Goal: Task Accomplishment & Management: Complete application form

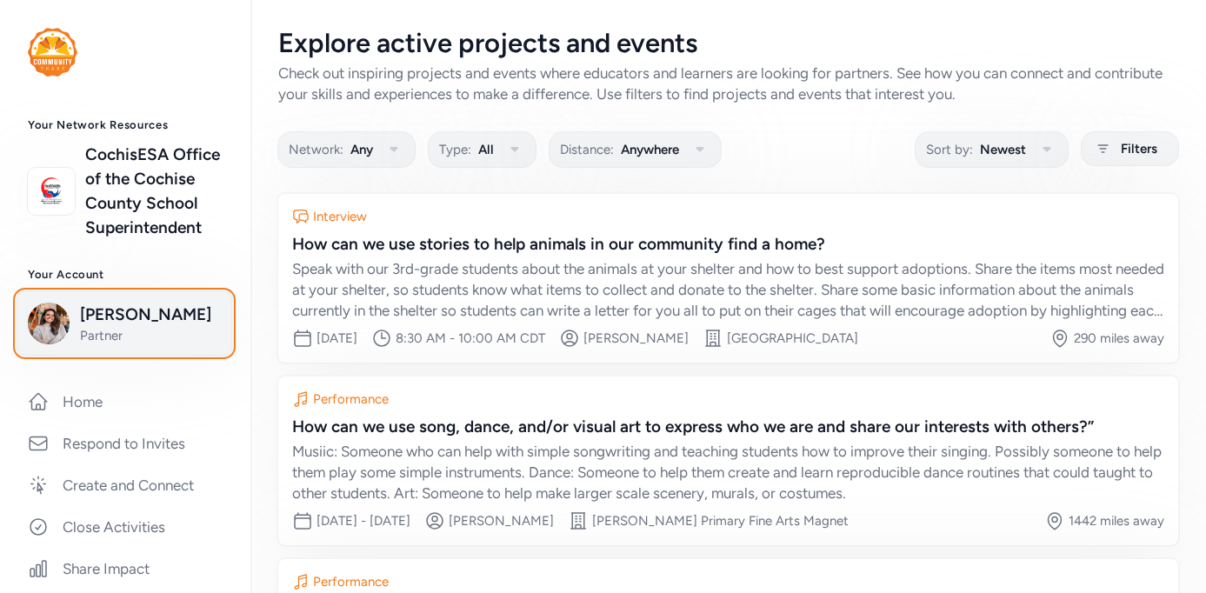
click at [87, 316] on span "[PERSON_NAME]" at bounding box center [150, 315] width 141 height 24
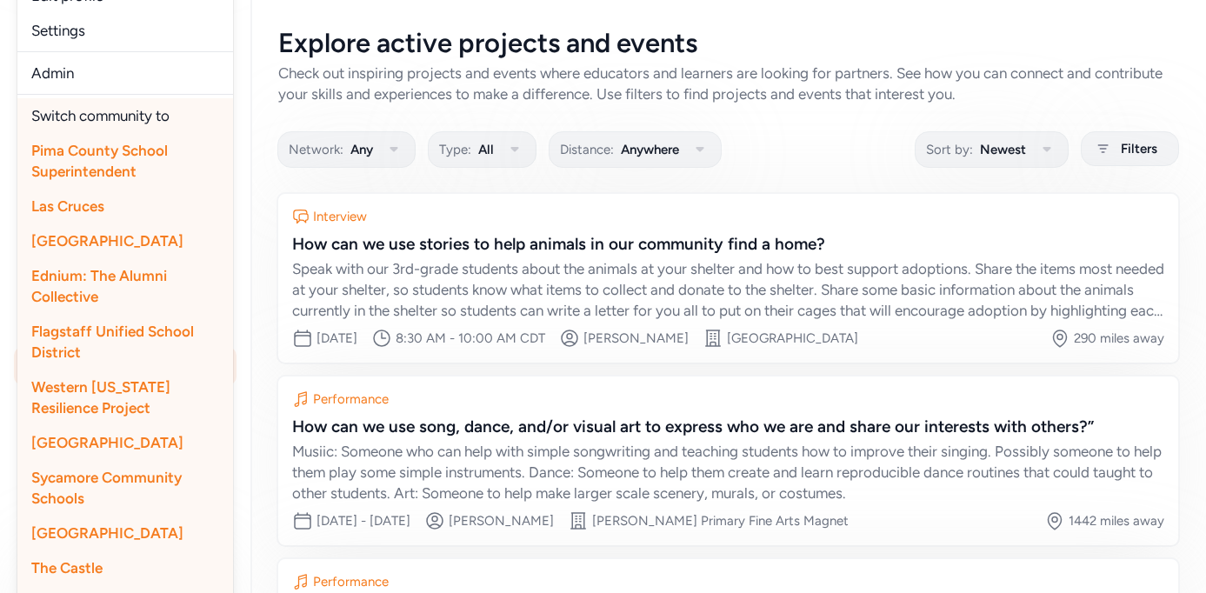
scroll to position [444, 0]
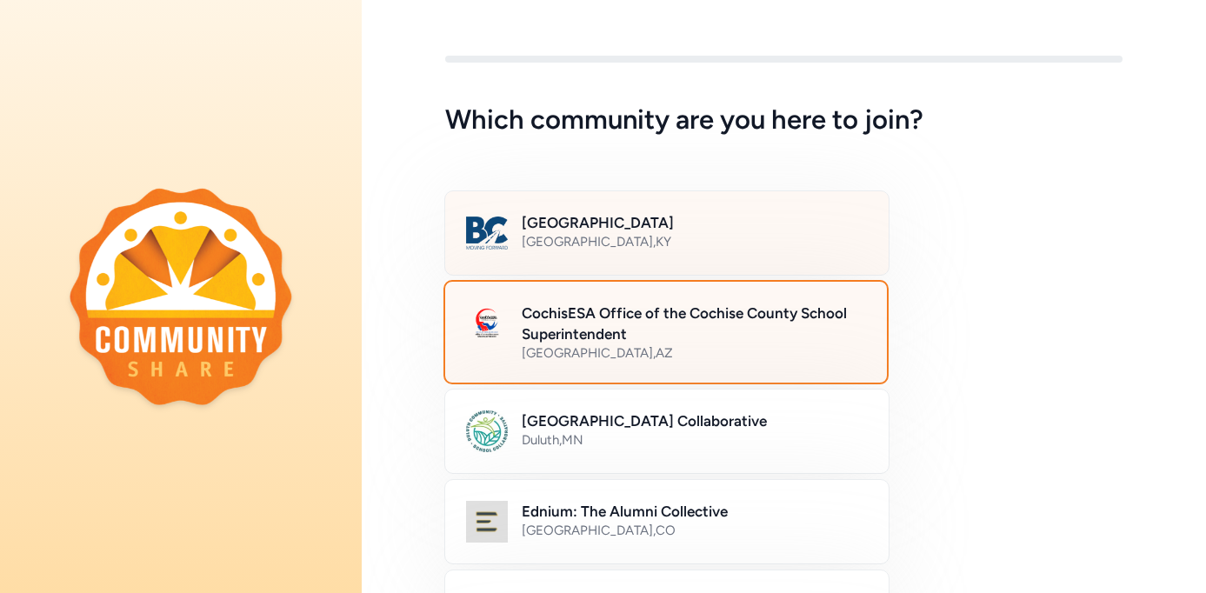
click at [621, 246] on div "[GEOGRAPHIC_DATA] , [GEOGRAPHIC_DATA]" at bounding box center [695, 241] width 346 height 17
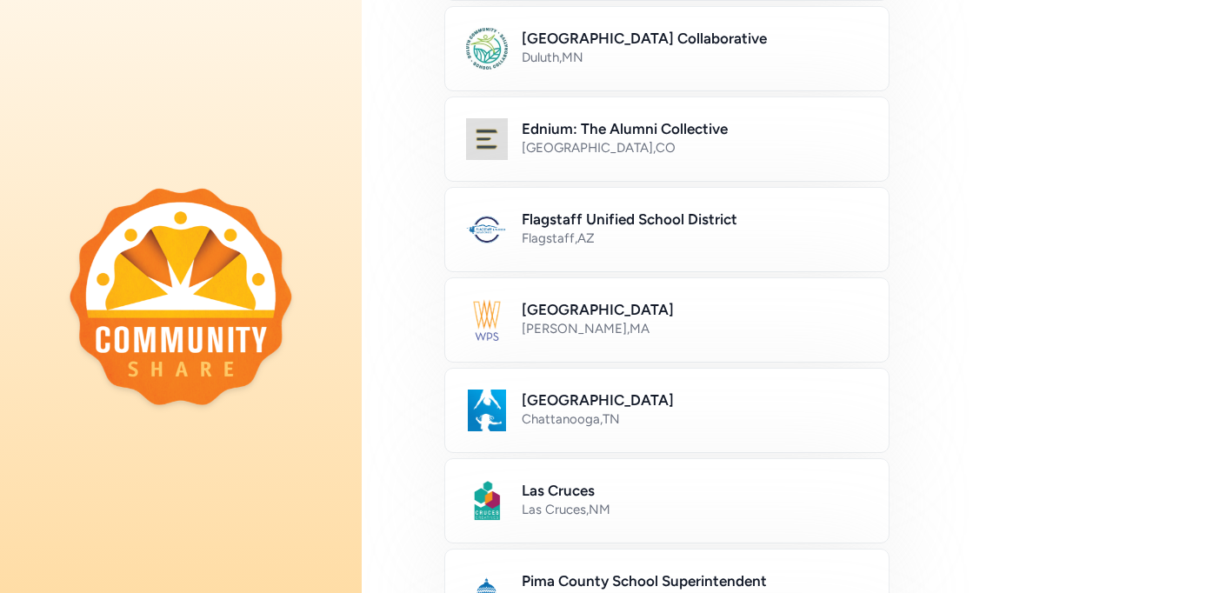
scroll to position [1070, 0]
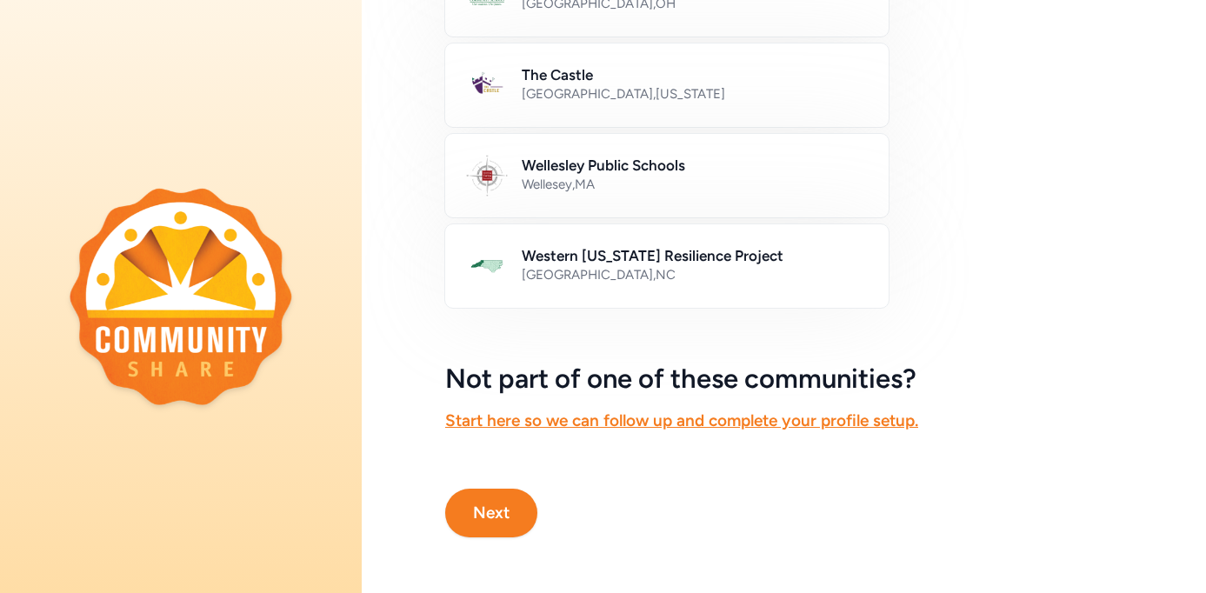
click at [506, 517] on button "Next" at bounding box center [491, 513] width 92 height 49
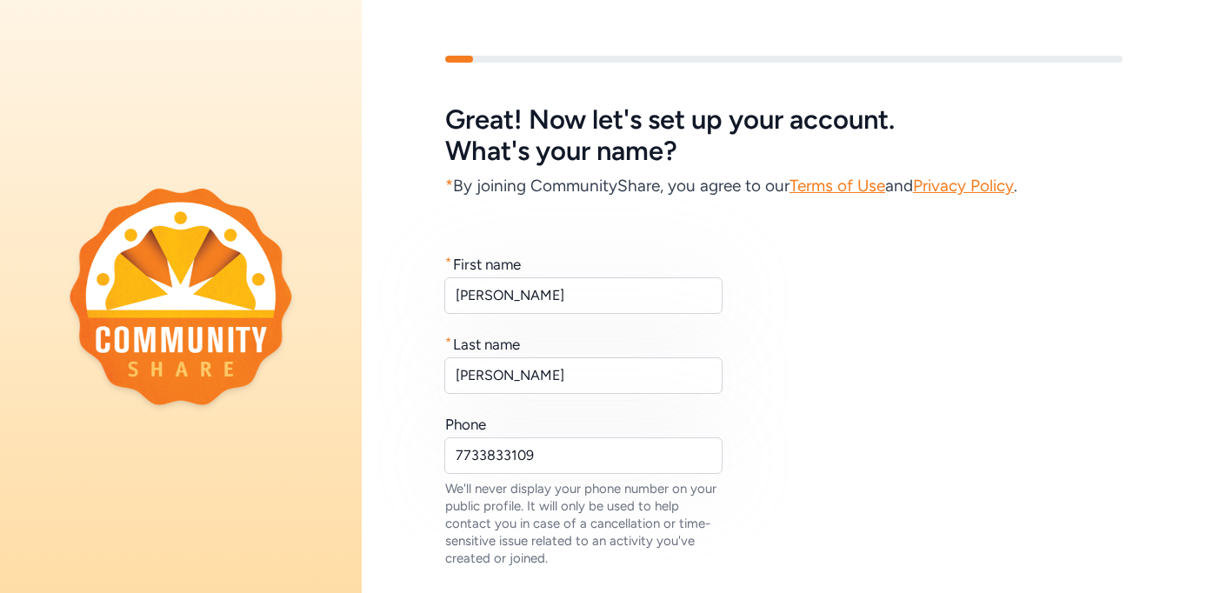
scroll to position [176, 0]
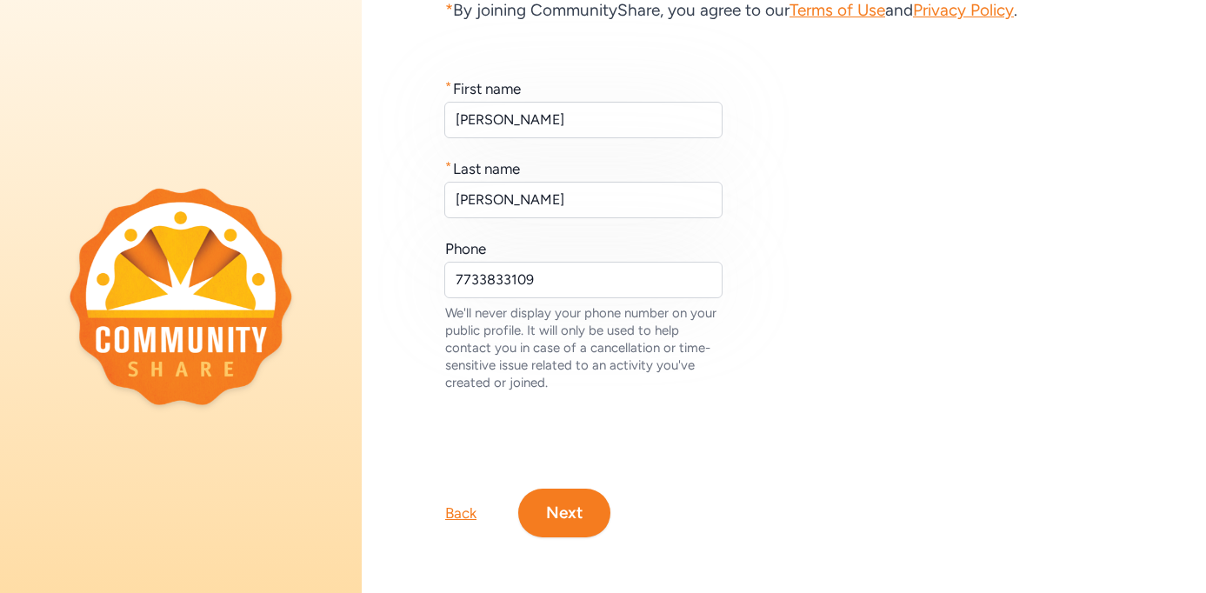
click at [539, 515] on button "Next" at bounding box center [564, 513] width 92 height 49
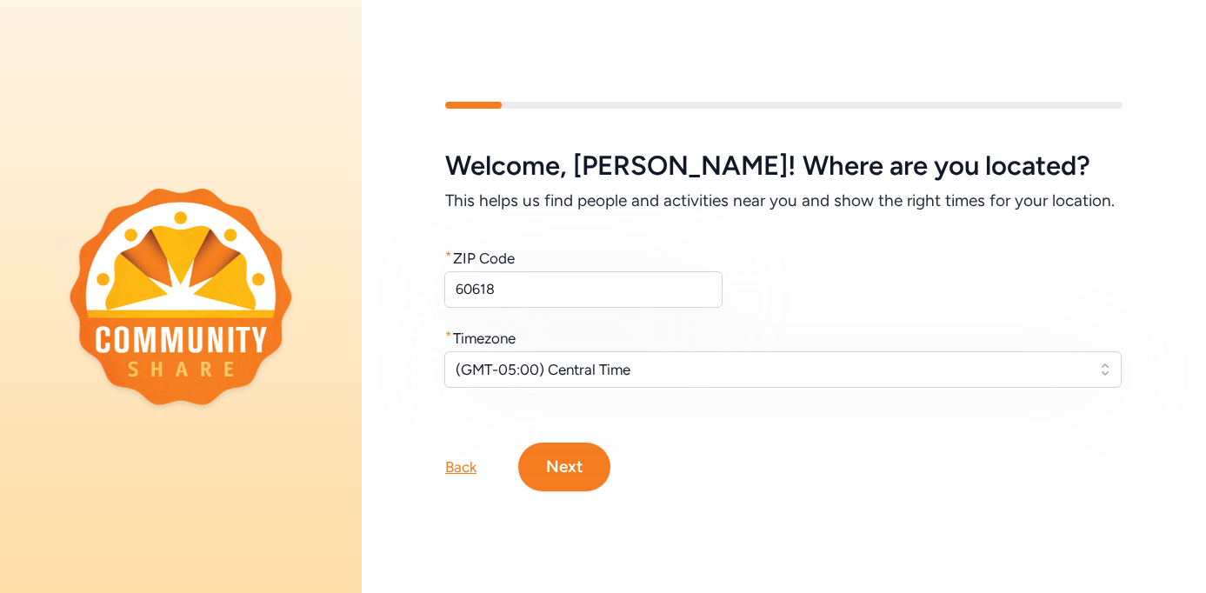
click at [567, 475] on button "Next" at bounding box center [564, 467] width 92 height 49
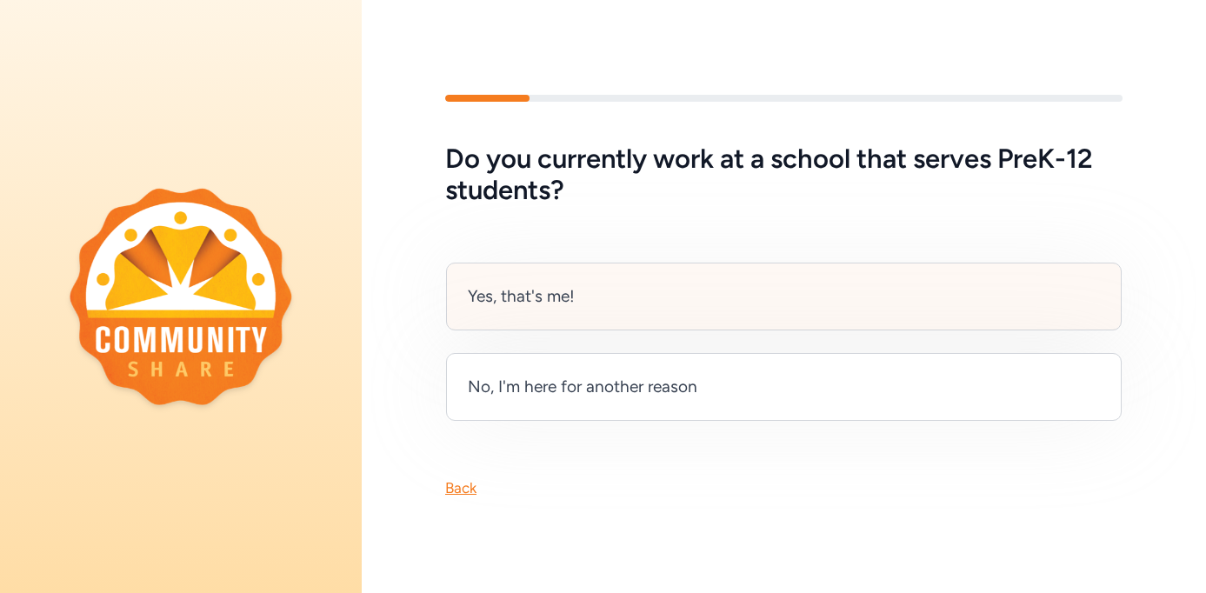
click at [584, 295] on div "Yes, that's me!" at bounding box center [784, 297] width 676 height 68
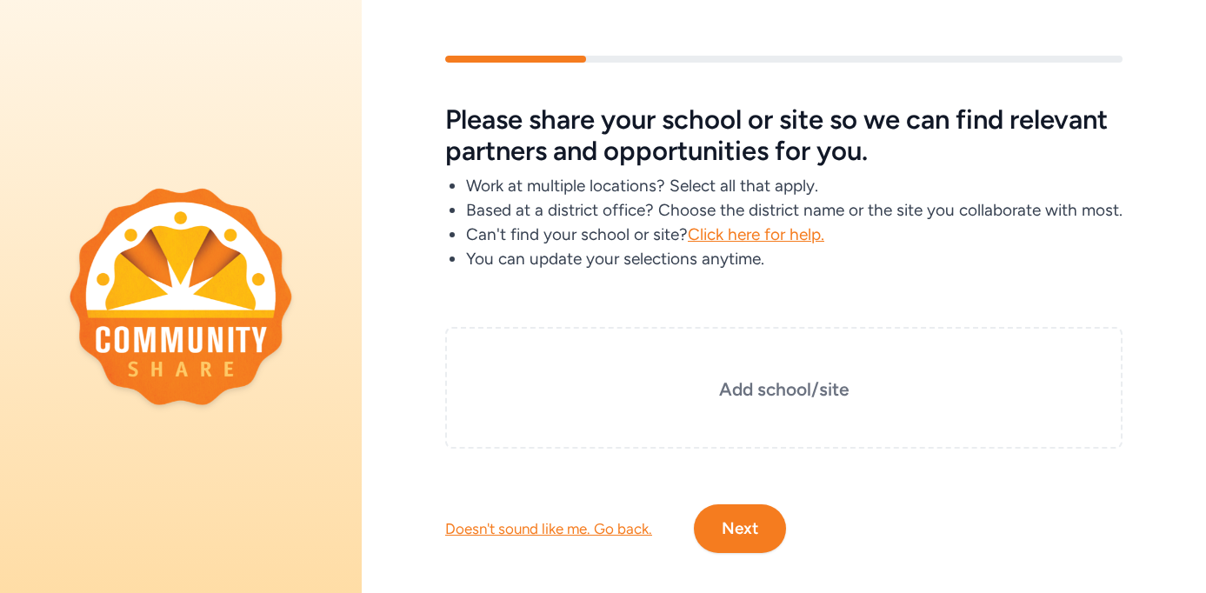
click at [750, 553] on button "Next" at bounding box center [740, 528] width 92 height 49
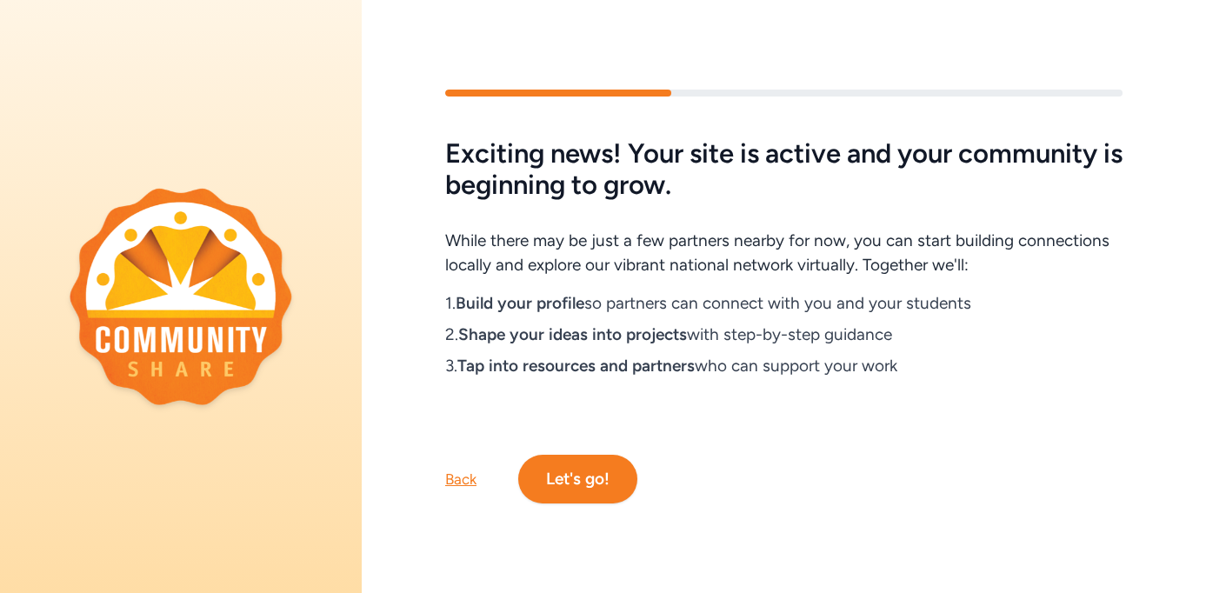
click at [585, 481] on button "Let's go!" at bounding box center [577, 479] width 119 height 49
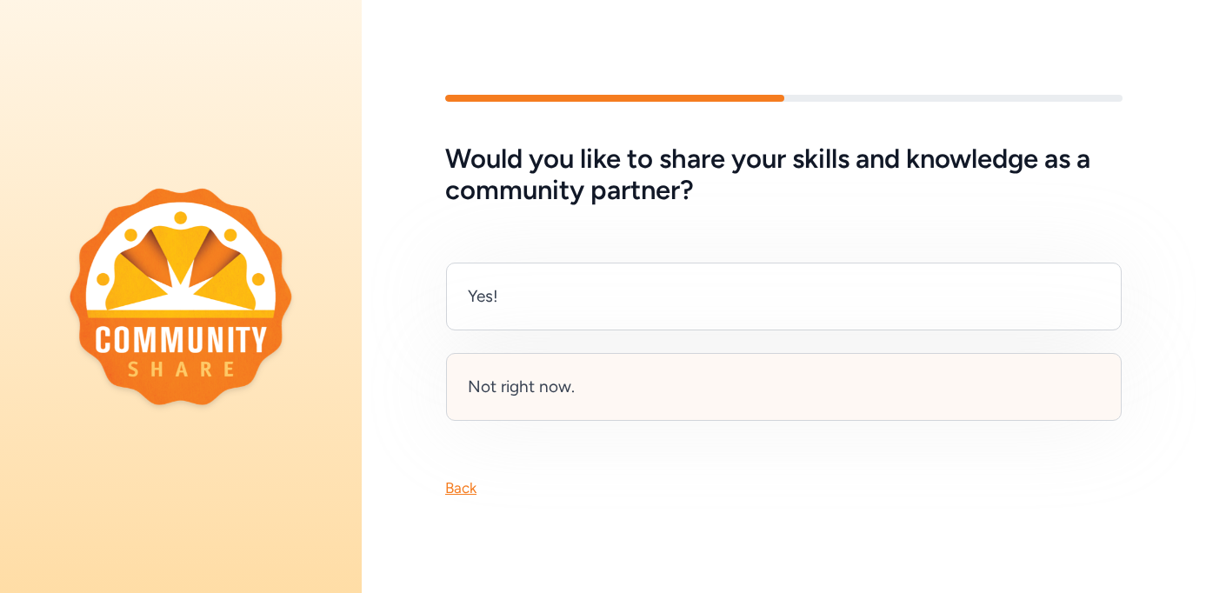
click at [545, 382] on div "Not right now." at bounding box center [521, 387] width 107 height 24
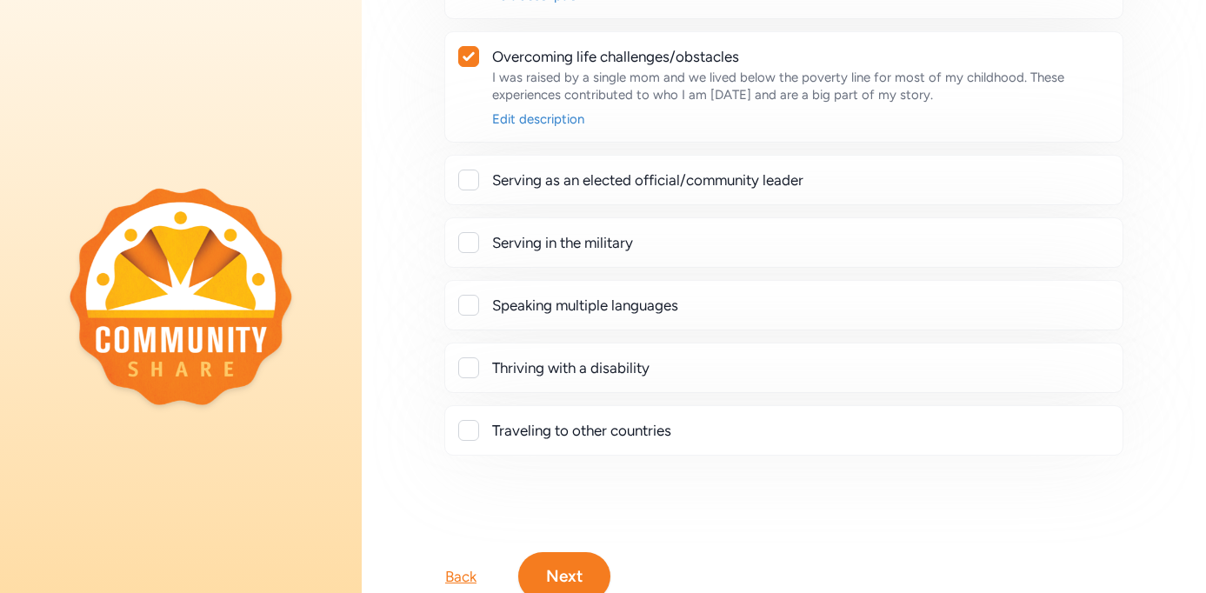
scroll to position [817, 0]
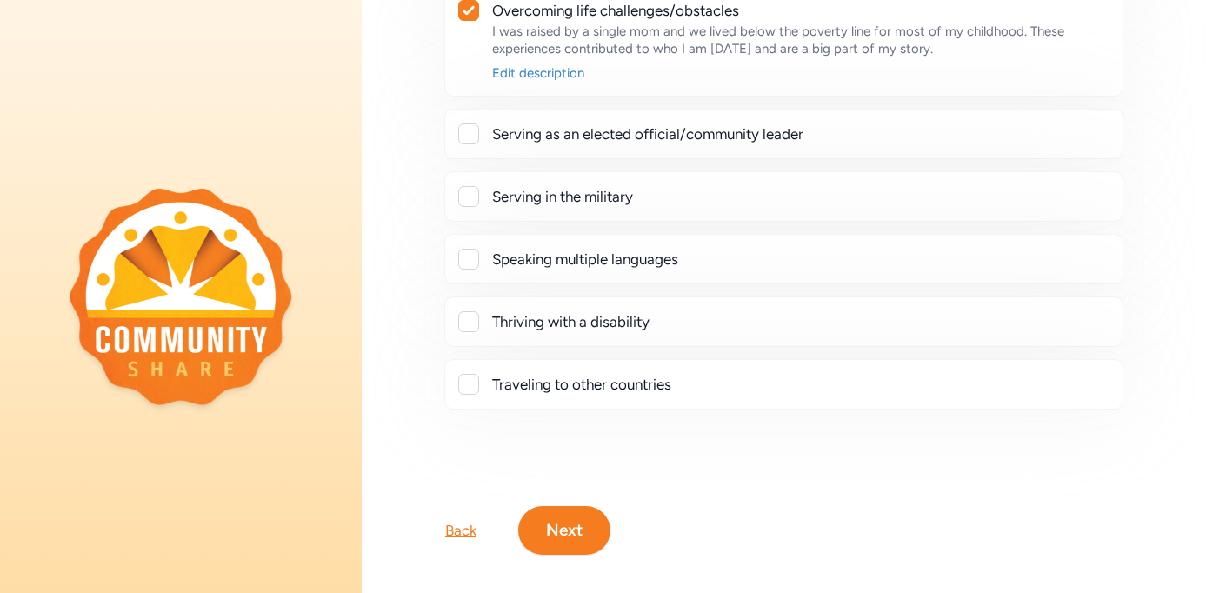
click at [545, 517] on button "Next" at bounding box center [564, 530] width 92 height 49
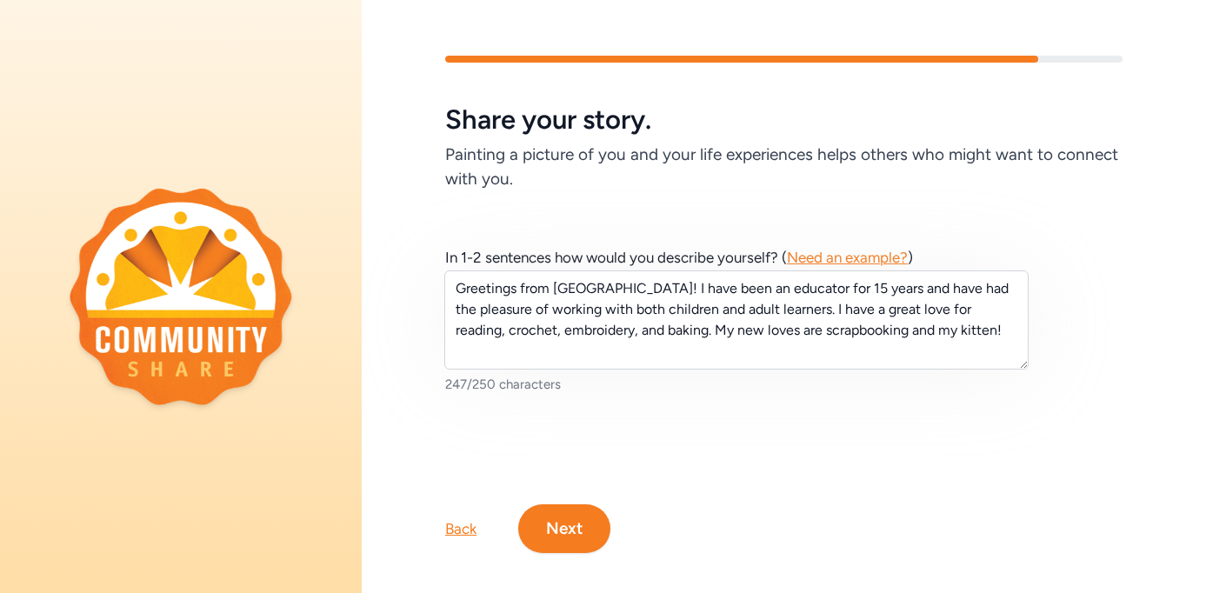
click at [564, 514] on button "Next" at bounding box center [564, 528] width 92 height 49
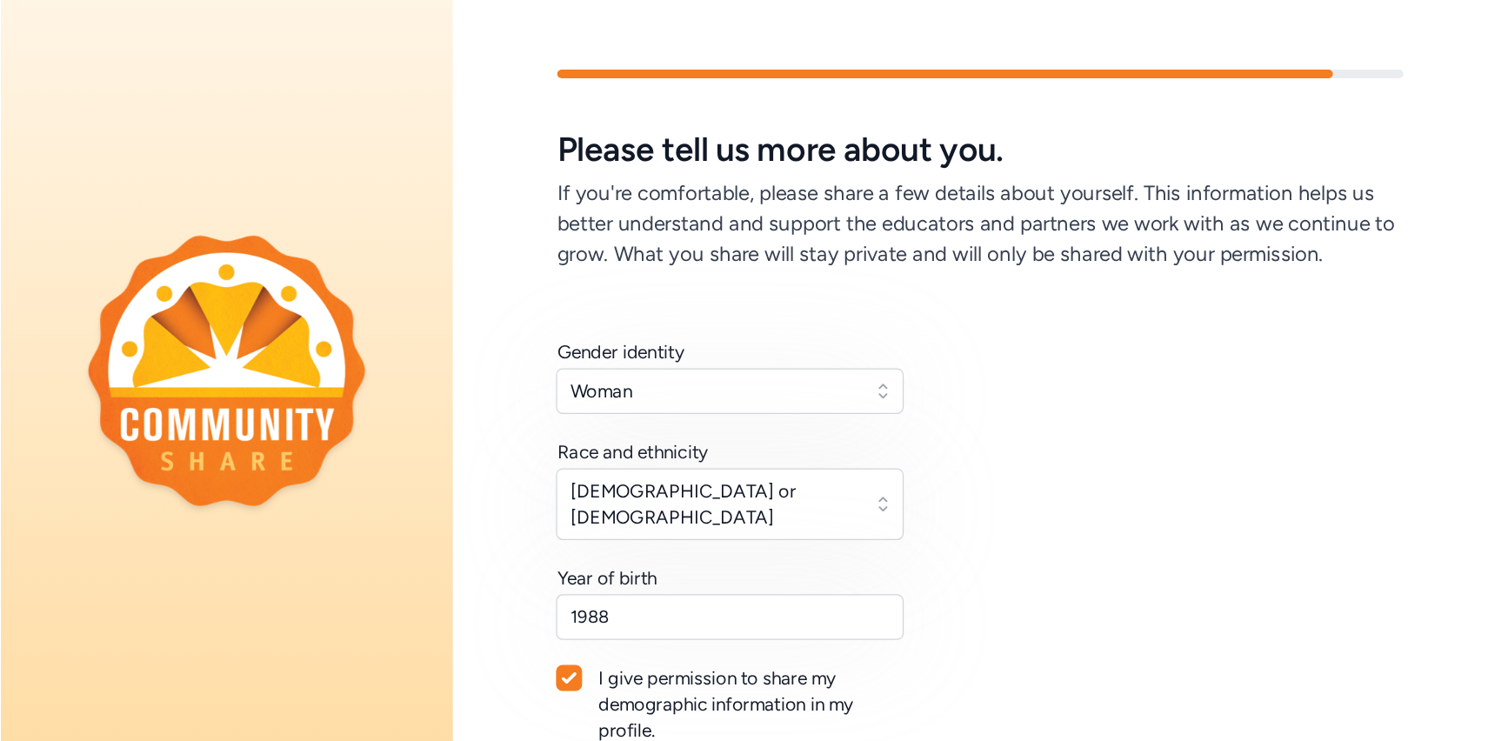
scroll to position [183, 0]
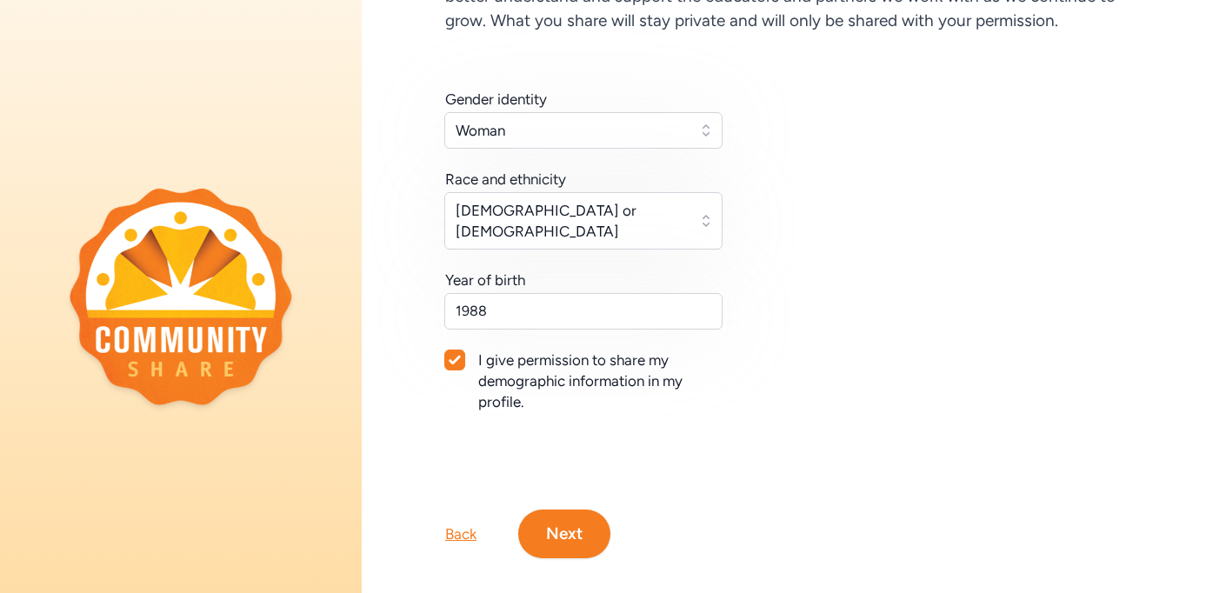
click at [568, 518] on button "Next" at bounding box center [564, 534] width 92 height 49
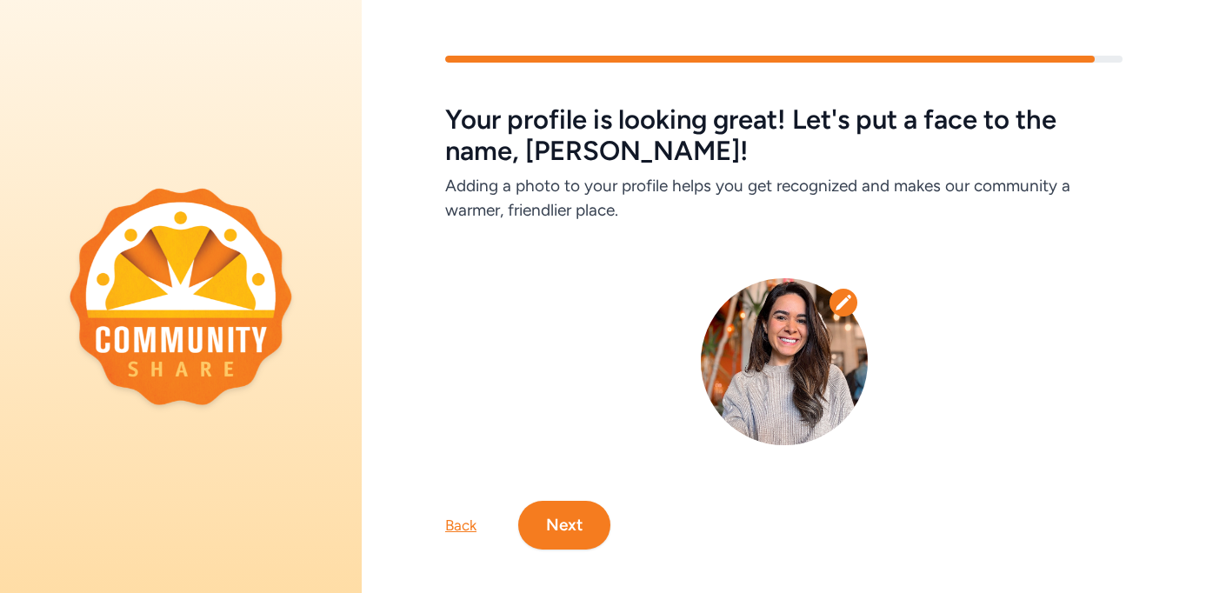
click at [568, 518] on button "Next" at bounding box center [564, 525] width 92 height 49
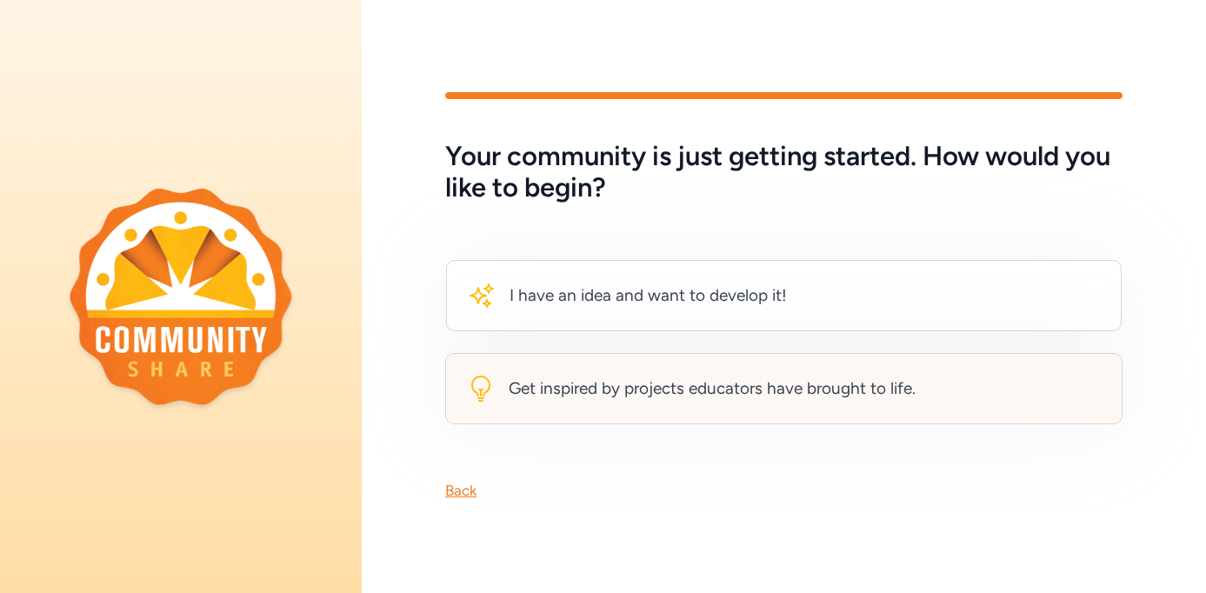
click at [663, 387] on div "Get inspired by projects educators have brought to life." at bounding box center [712, 389] width 407 height 24
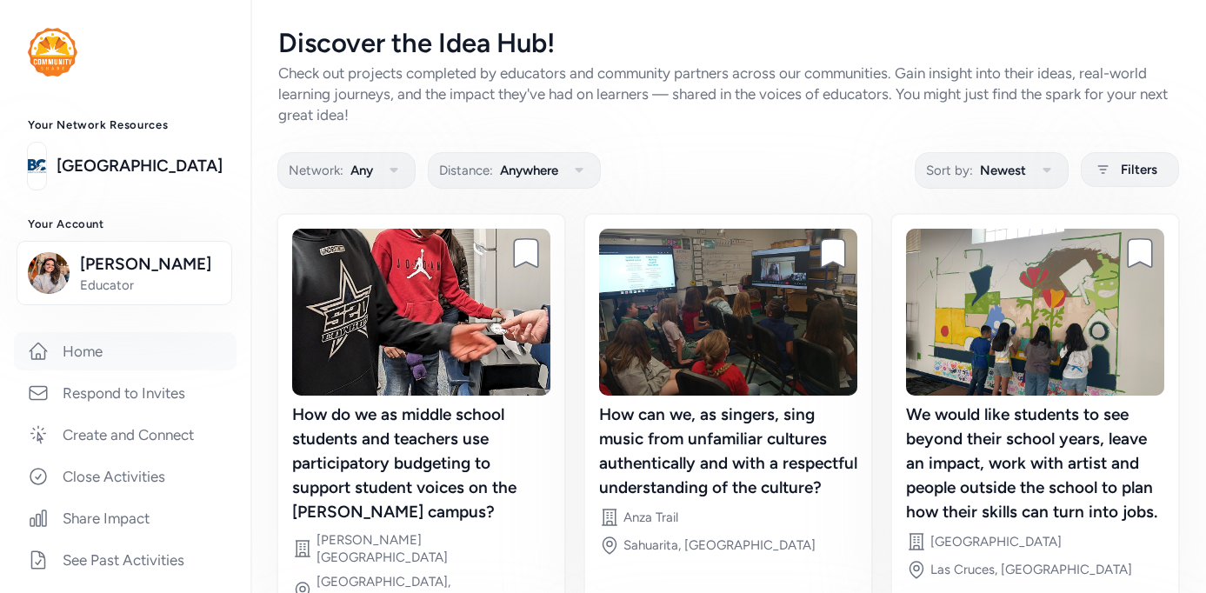
click at [137, 358] on link "Home" at bounding box center [125, 351] width 223 height 38
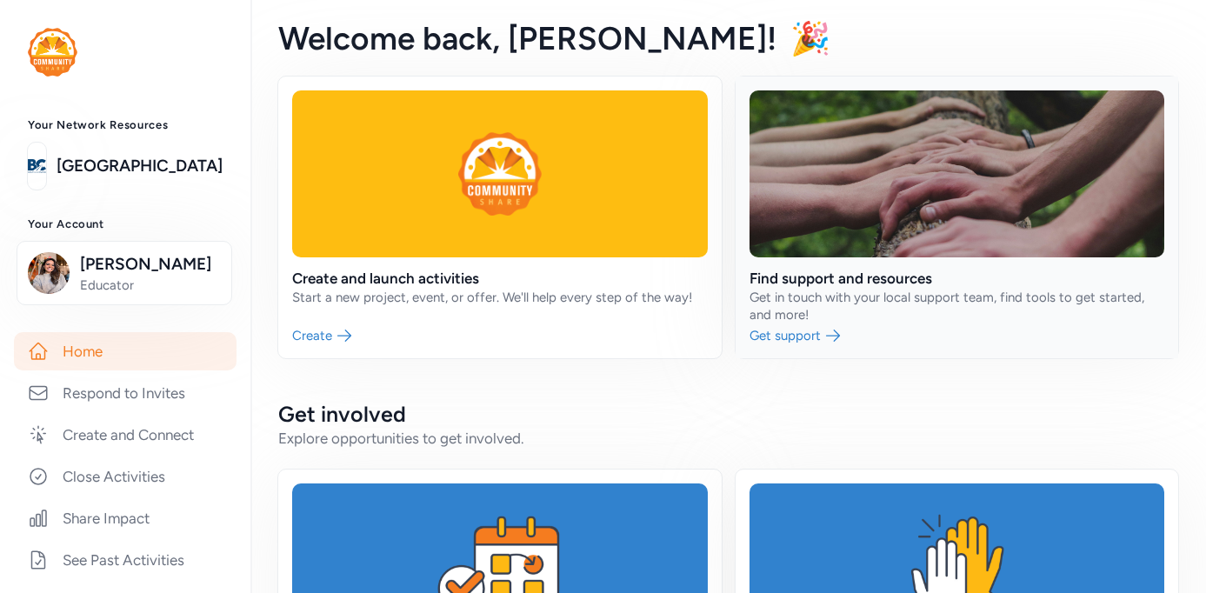
click at [930, 235] on link at bounding box center [958, 218] width 444 height 282
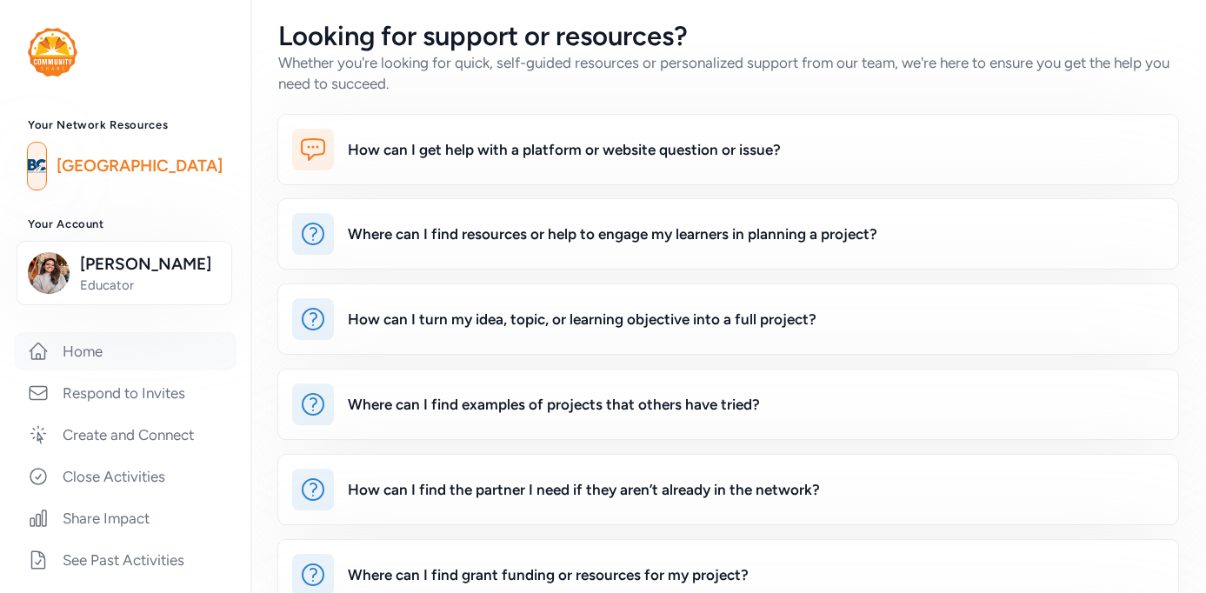
click at [97, 358] on link "Home" at bounding box center [125, 351] width 223 height 38
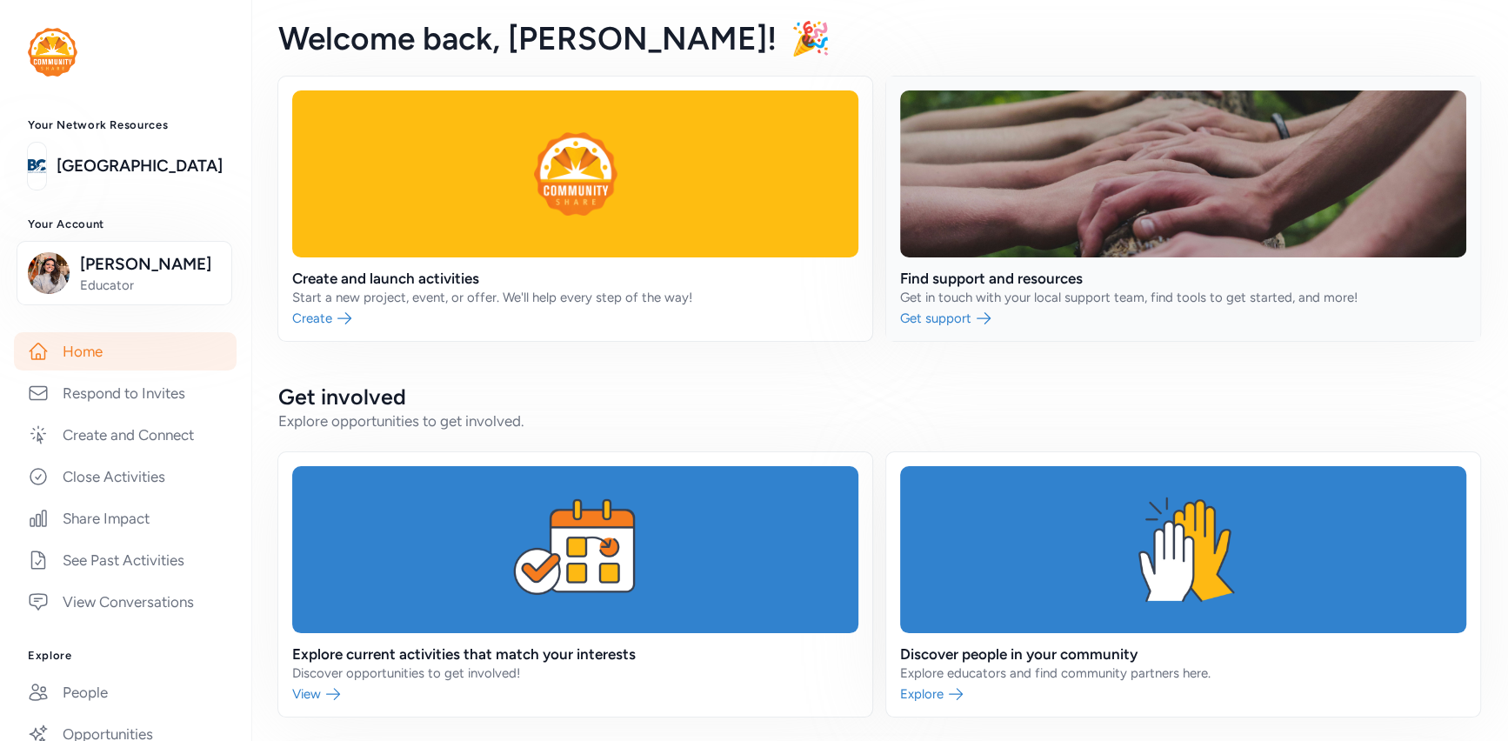
click at [1053, 294] on link at bounding box center [1183, 209] width 594 height 264
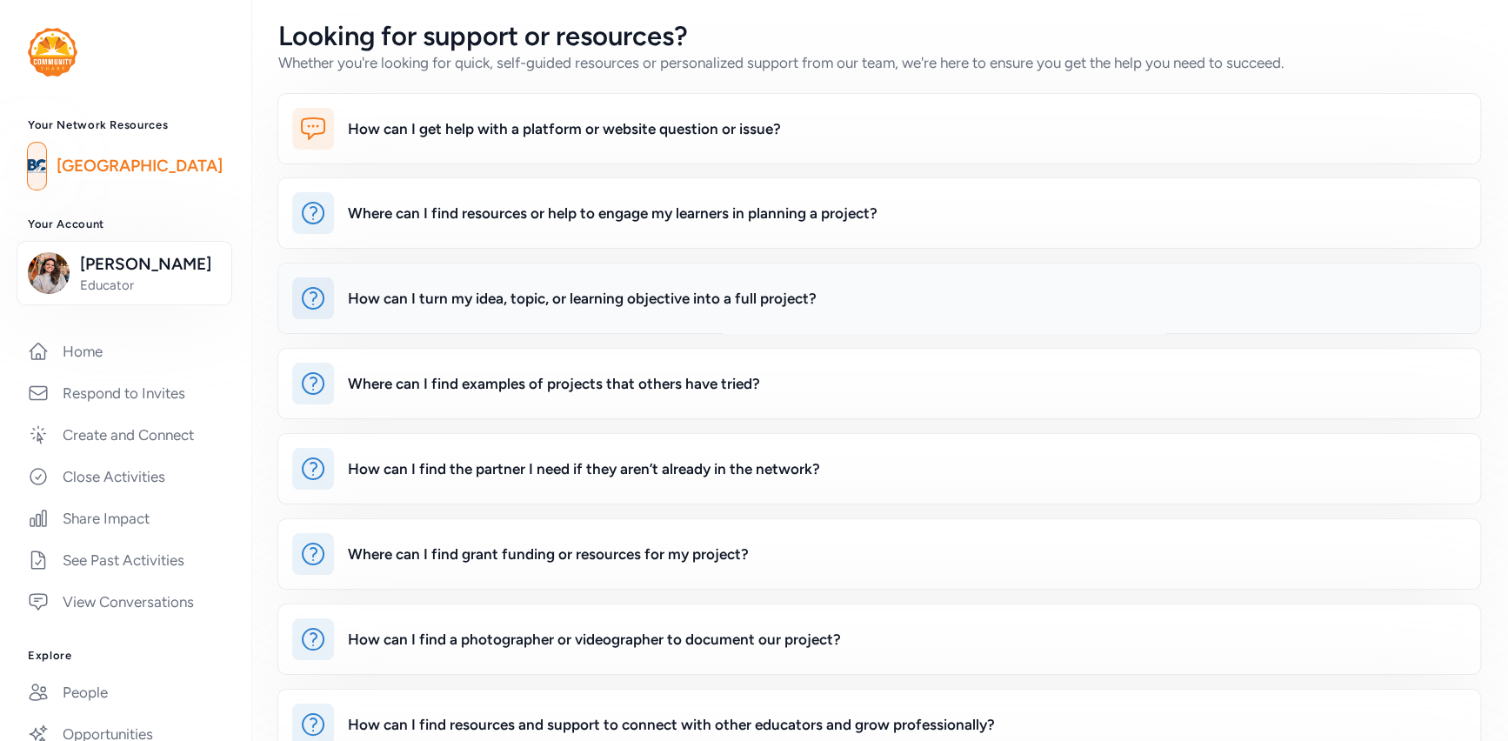
click at [669, 296] on div "How can I turn my idea, topic, or learning objective into a full project?" at bounding box center [582, 298] width 469 height 21
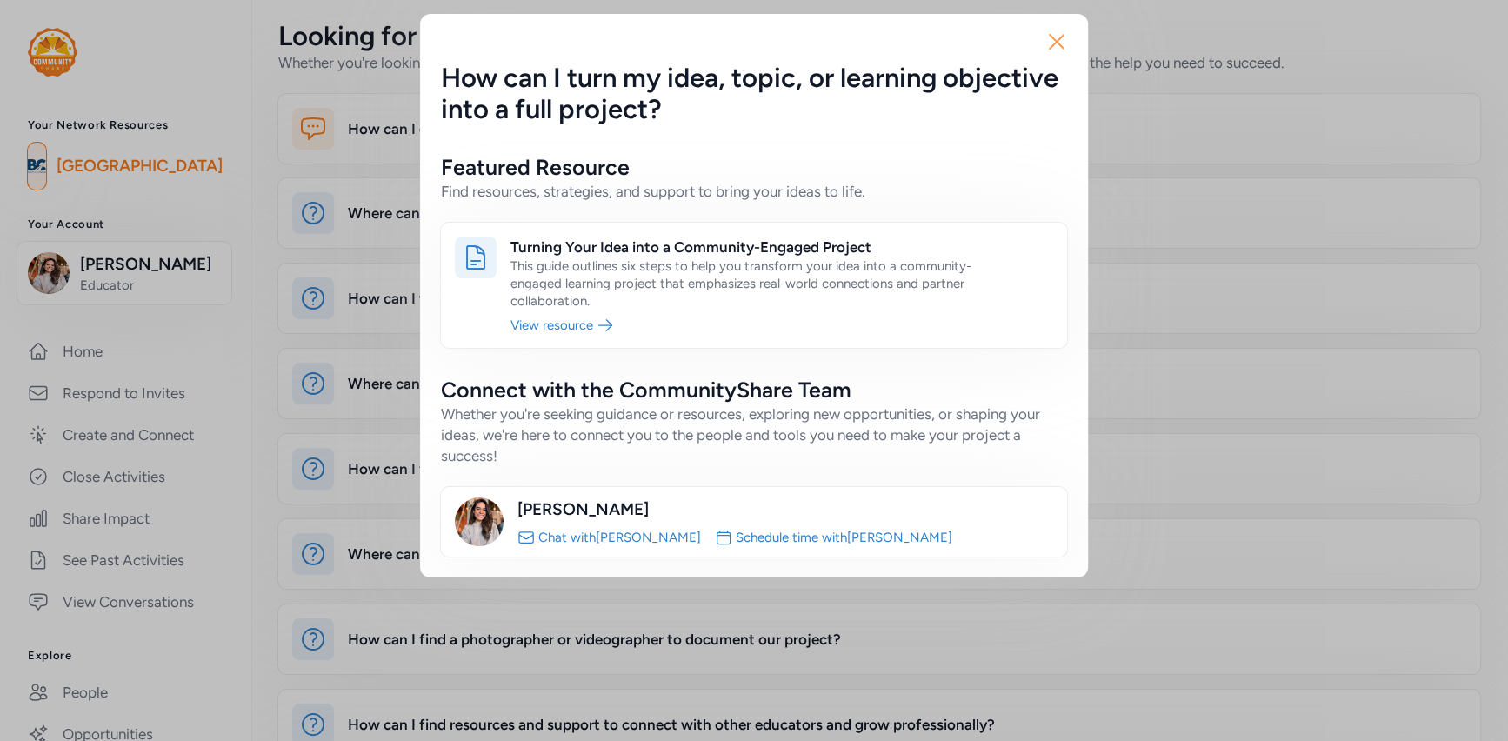
click at [1057, 41] on icon "button" at bounding box center [1057, 42] width 14 height 14
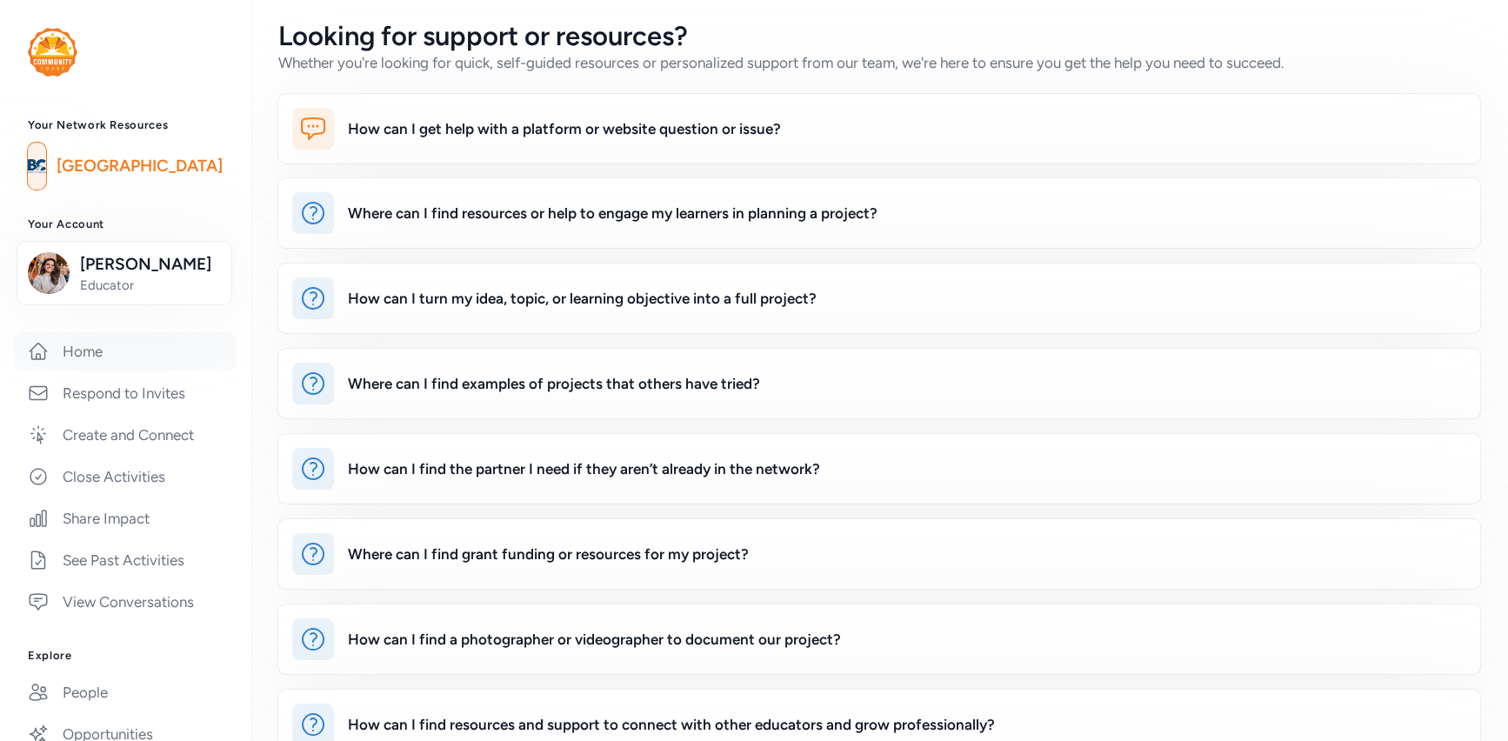
click at [92, 349] on link "Home" at bounding box center [125, 351] width 223 height 38
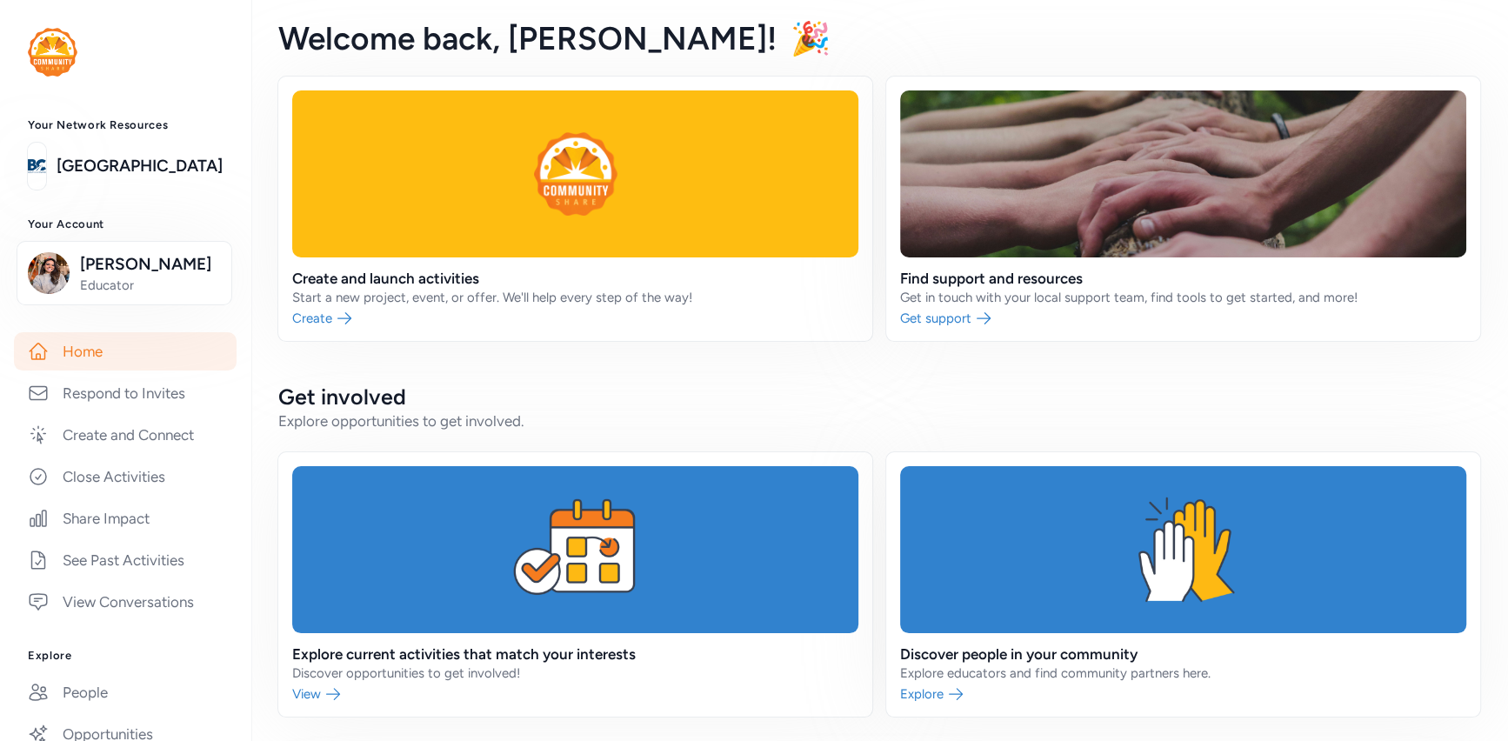
click at [1110, 369] on div "Create and launch activities Start a new project, event, or offer. We'll help e…" at bounding box center [879, 581] width 1202 height 1009
click at [1117, 279] on link at bounding box center [1183, 209] width 594 height 264
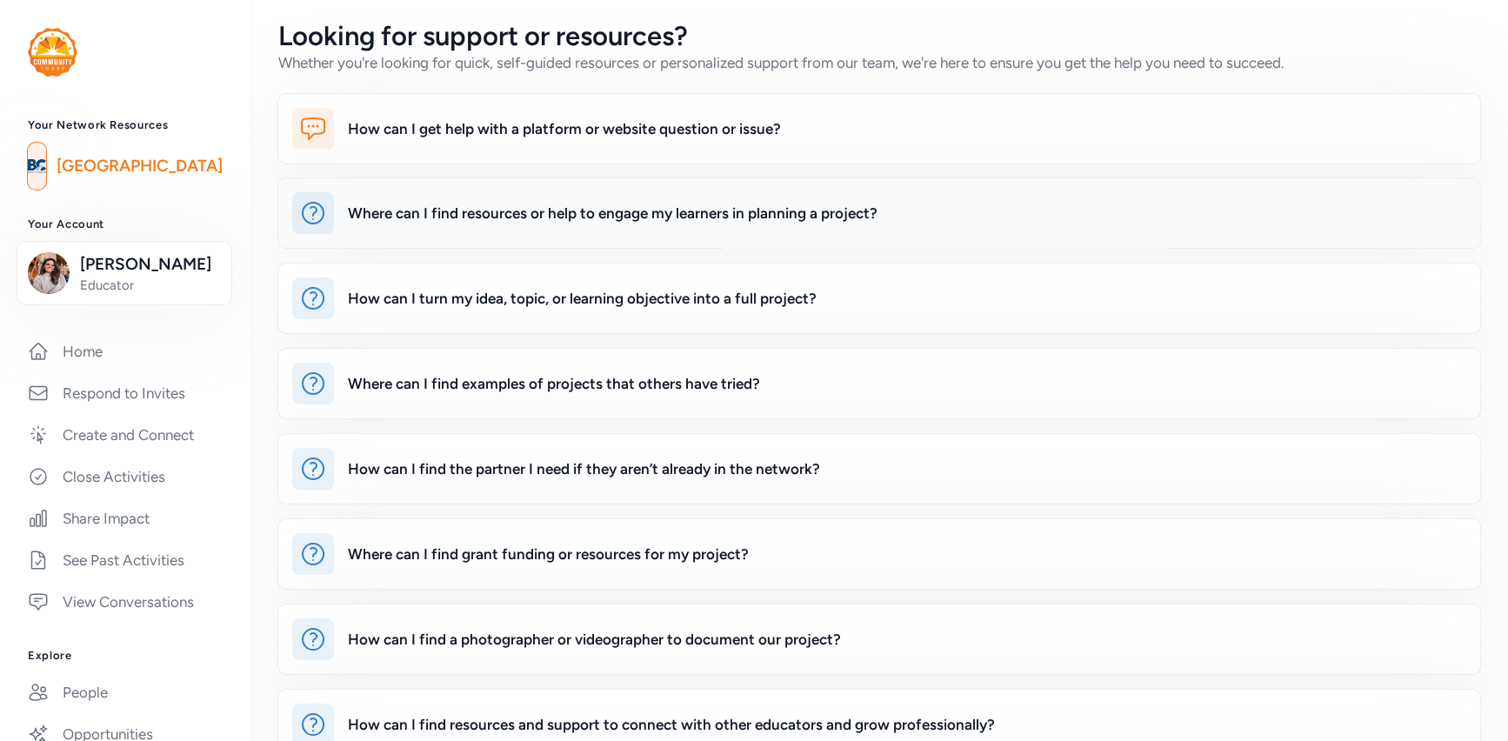
click at [643, 214] on div "Where can I find resources or help to engage my learners in planning a project?" at bounding box center [613, 213] width 530 height 21
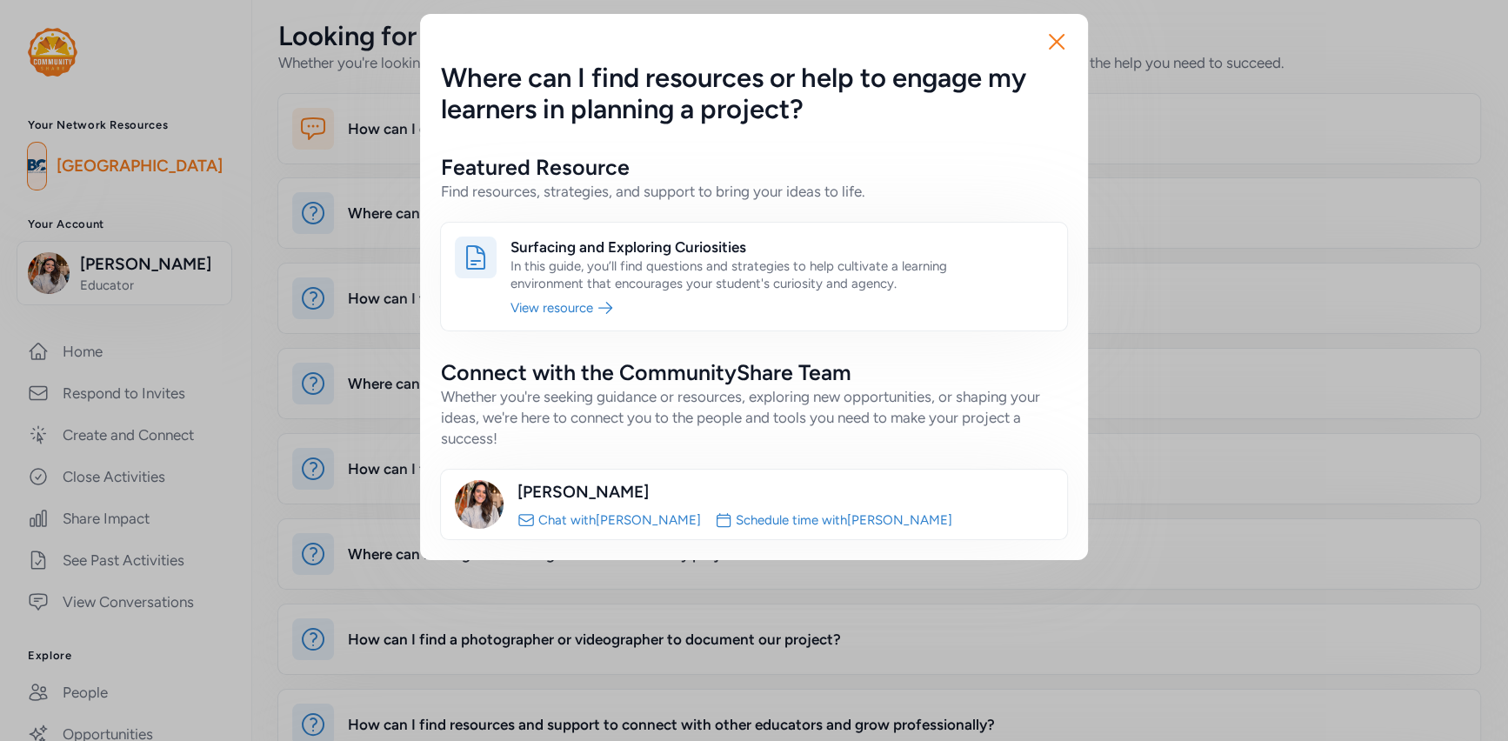
click at [736, 518] on link "Schedule time with Arelys" at bounding box center [844, 519] width 217 height 17
click at [550, 522] on link "Chat with Arelys" at bounding box center [619, 519] width 163 height 17
click at [1057, 37] on icon "button" at bounding box center [1057, 42] width 28 height 28
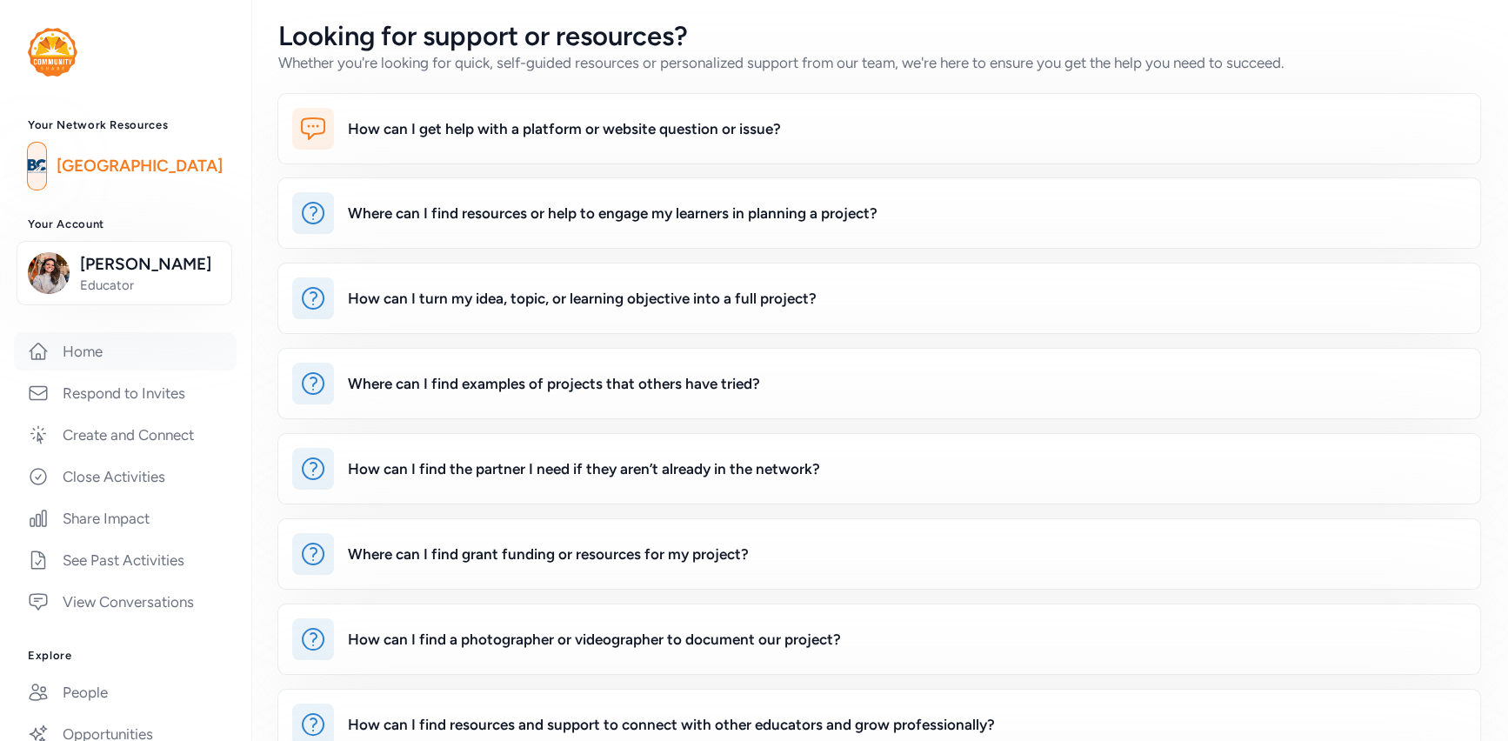
click at [108, 350] on link "Home" at bounding box center [125, 351] width 223 height 38
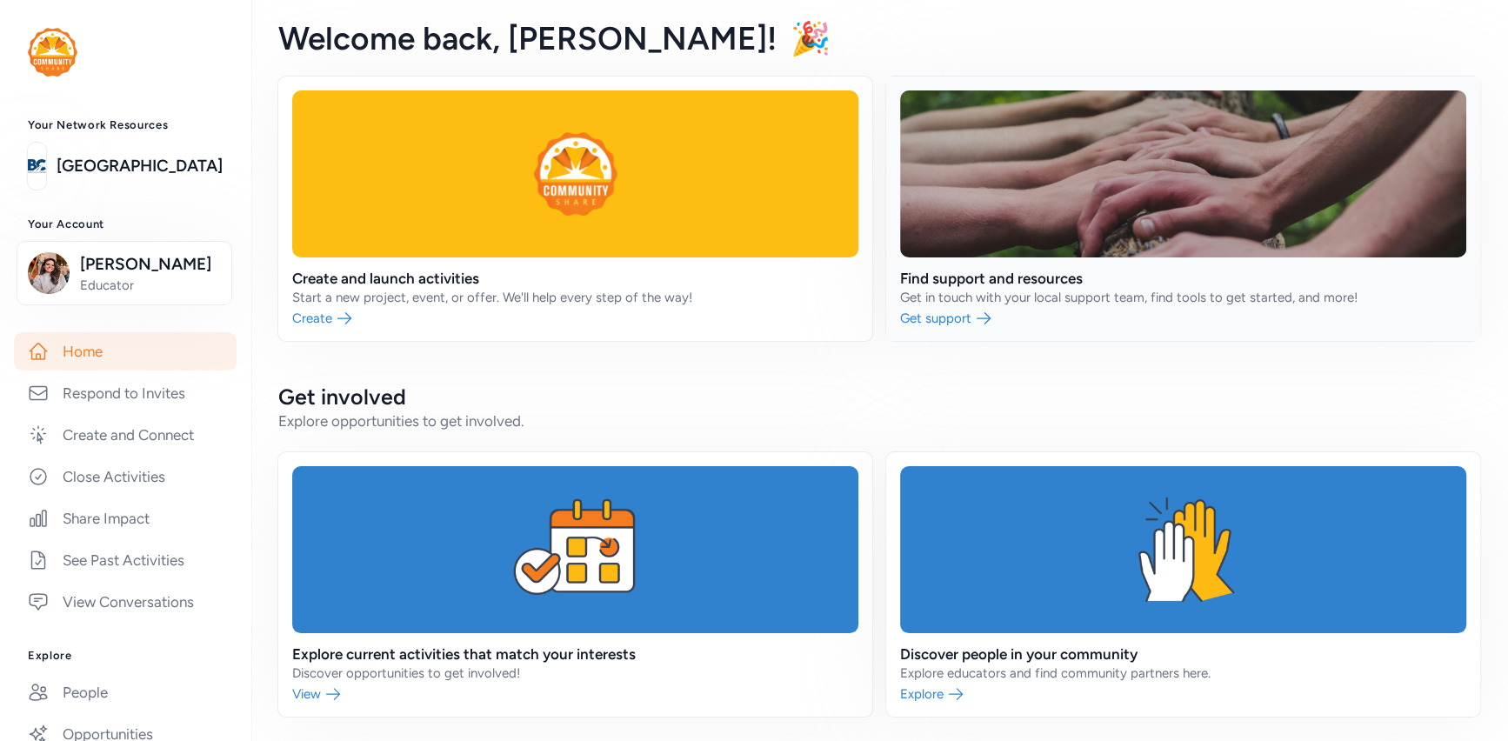
click at [1044, 327] on link at bounding box center [1183, 209] width 594 height 264
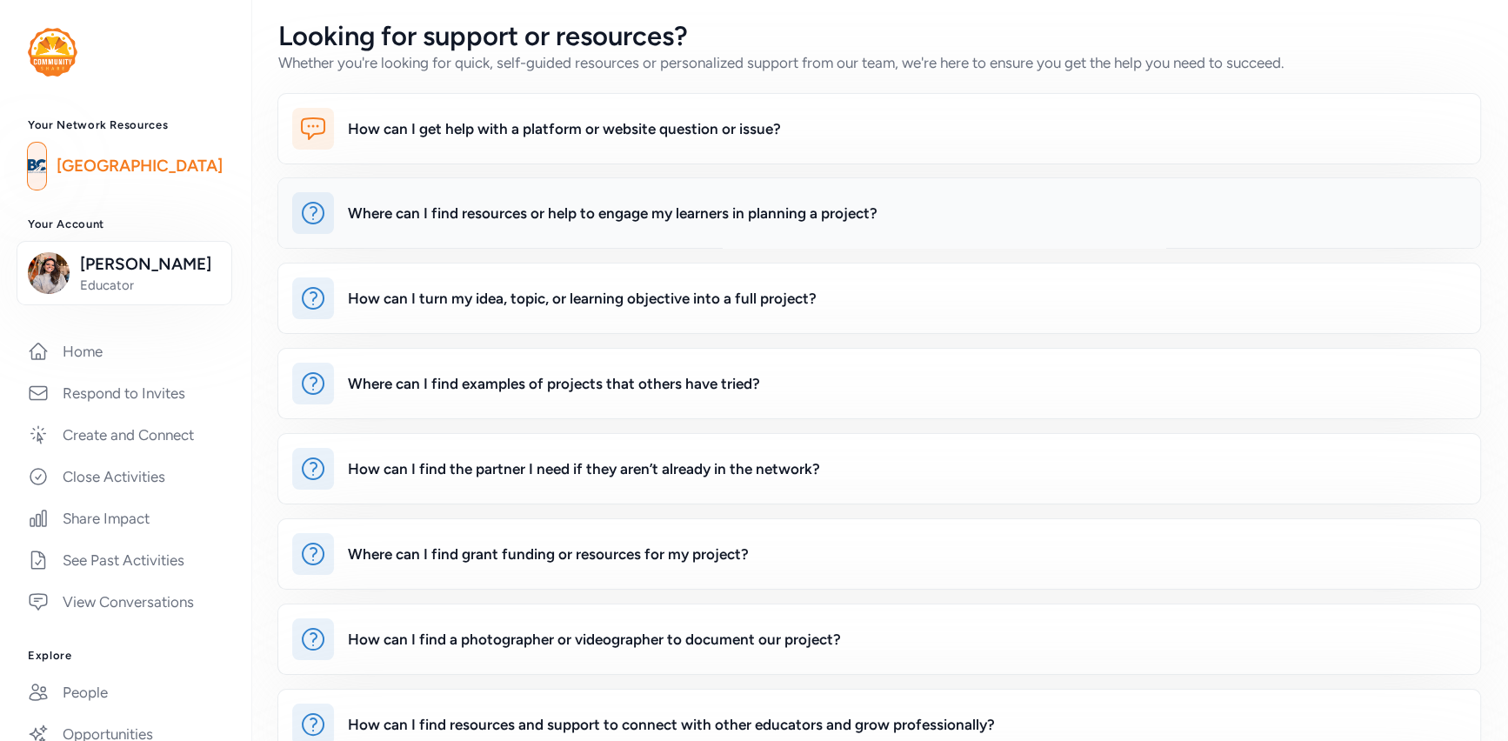
click at [744, 228] on div "Where can I find resources or help to engage my learners in planning a project?" at bounding box center [907, 213] width 1118 height 42
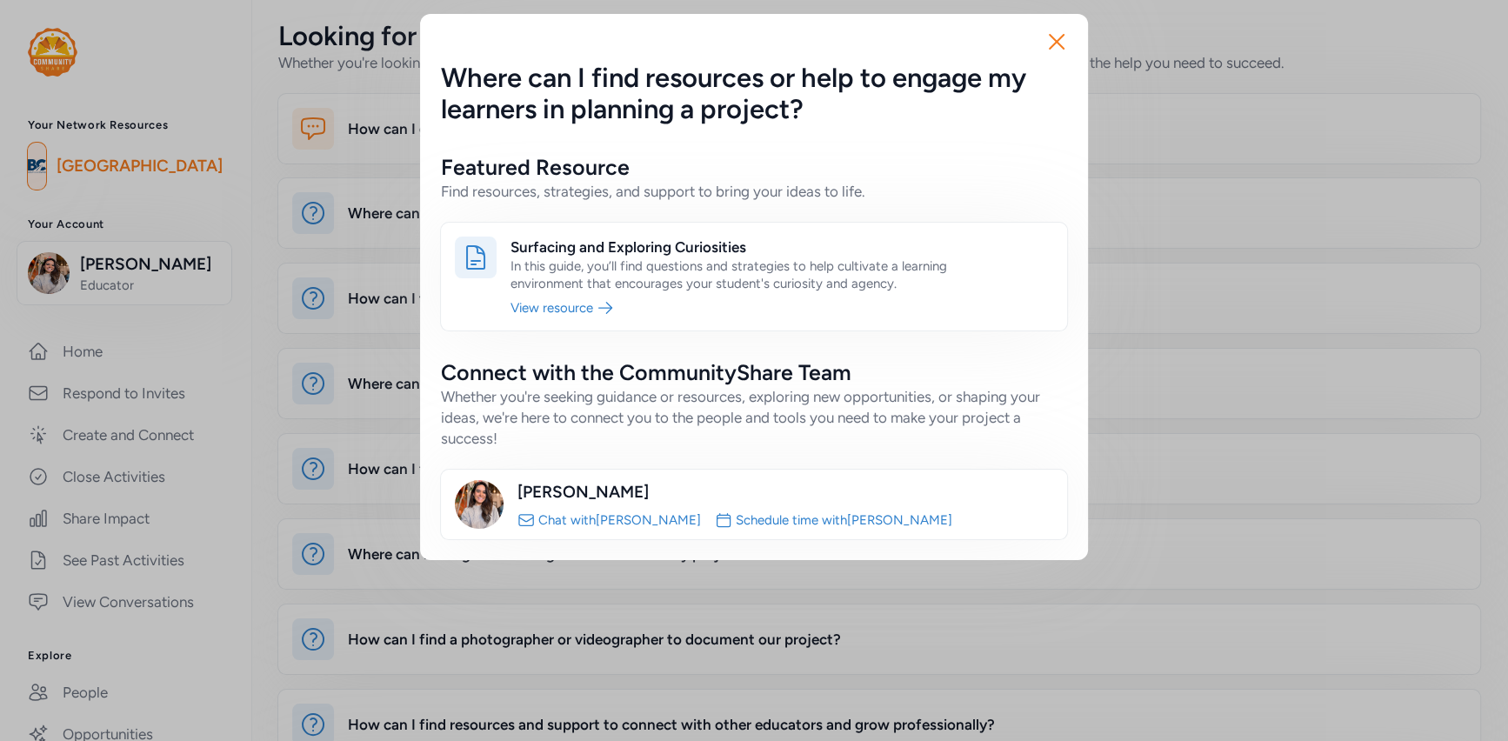
click at [736, 518] on link "Schedule time with Arelys" at bounding box center [844, 519] width 217 height 17
